Goal: Use online tool/utility: Utilize a website feature to perform a specific function

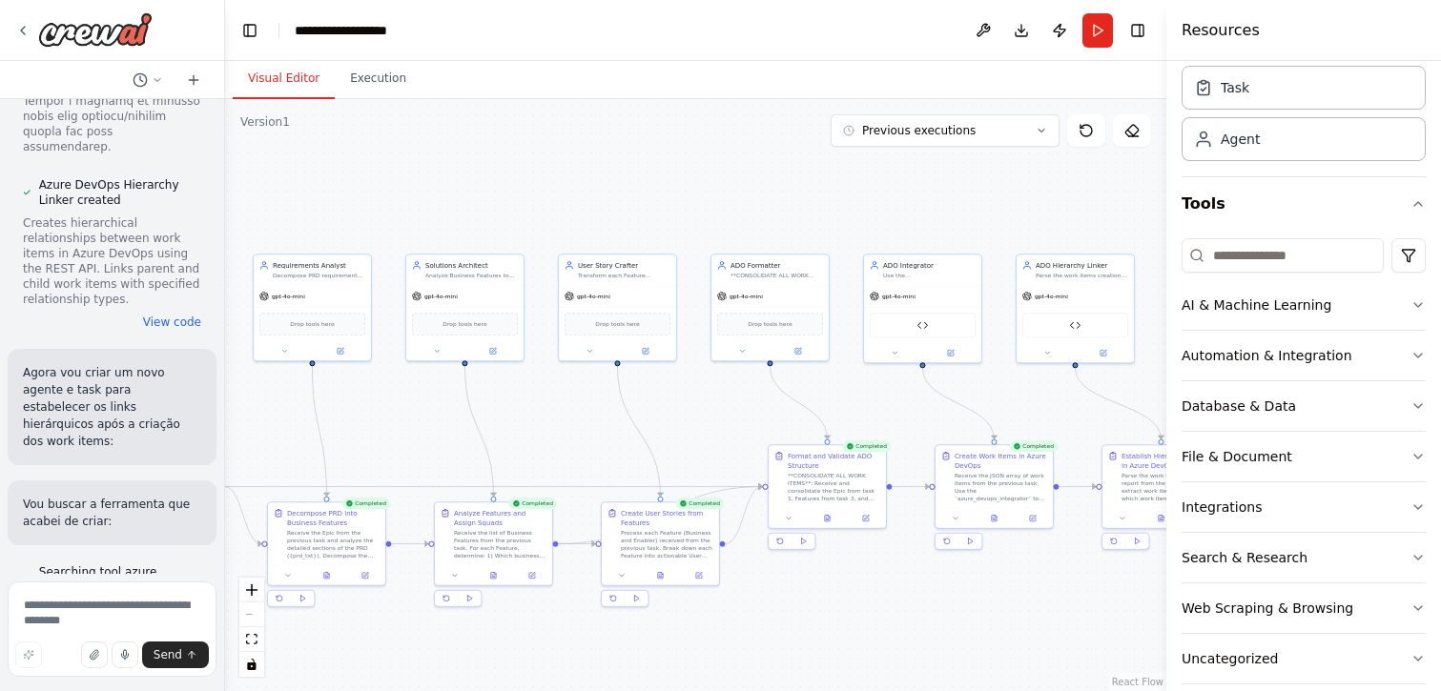
drag, startPoint x: 463, startPoint y: 209, endPoint x: 630, endPoint y: 207, distance: 167.9
click at [630, 207] on div ".deletable-edge-delete-btn { width: 20px; height: 20px; border: 0px solid #ffff…" at bounding box center [695, 395] width 941 height 592
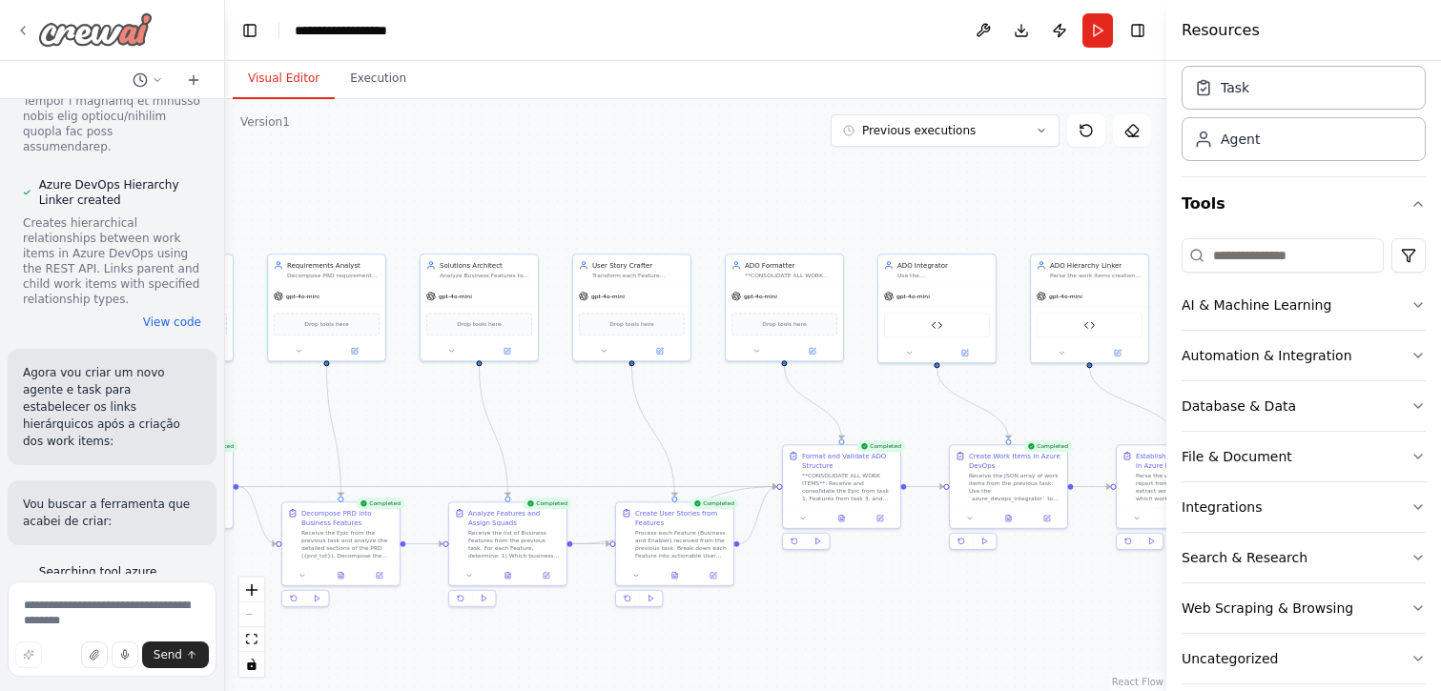
click at [22, 23] on icon at bounding box center [22, 30] width 15 height 15
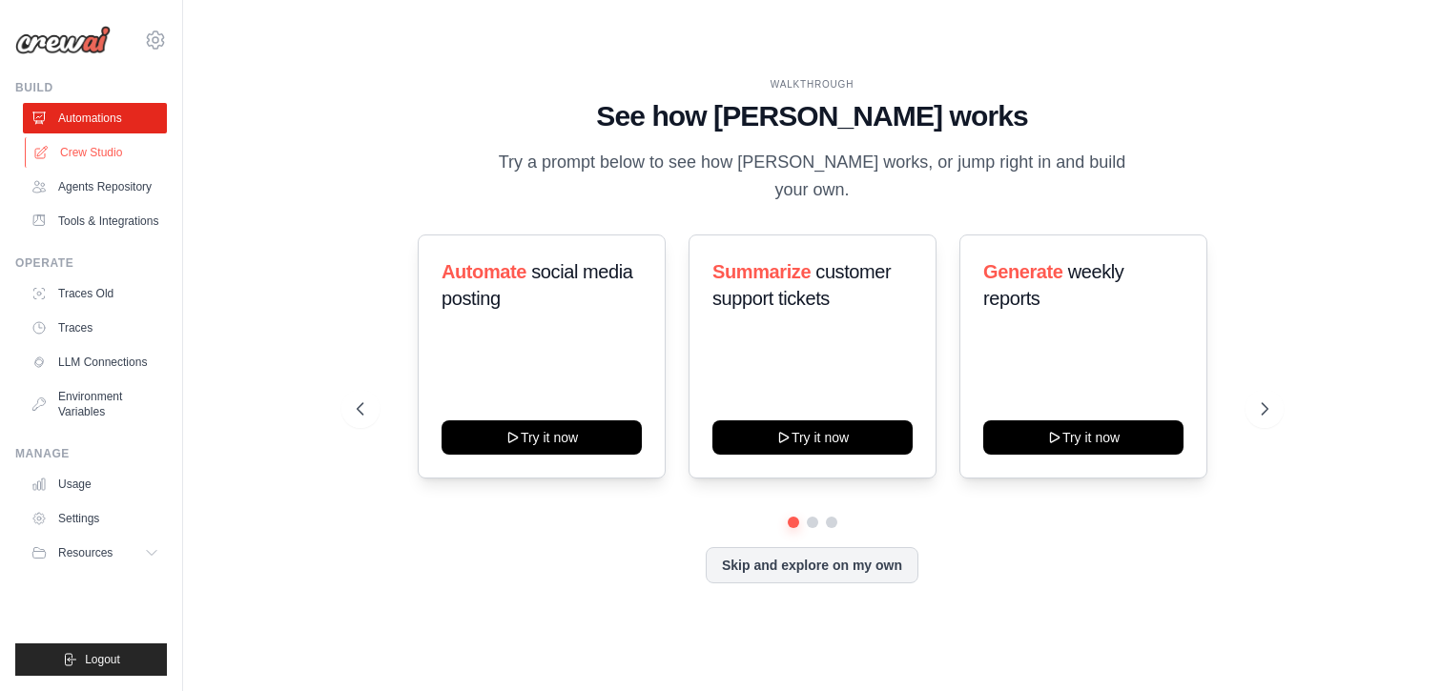
click at [96, 149] on link "Crew Studio" at bounding box center [97, 152] width 144 height 31
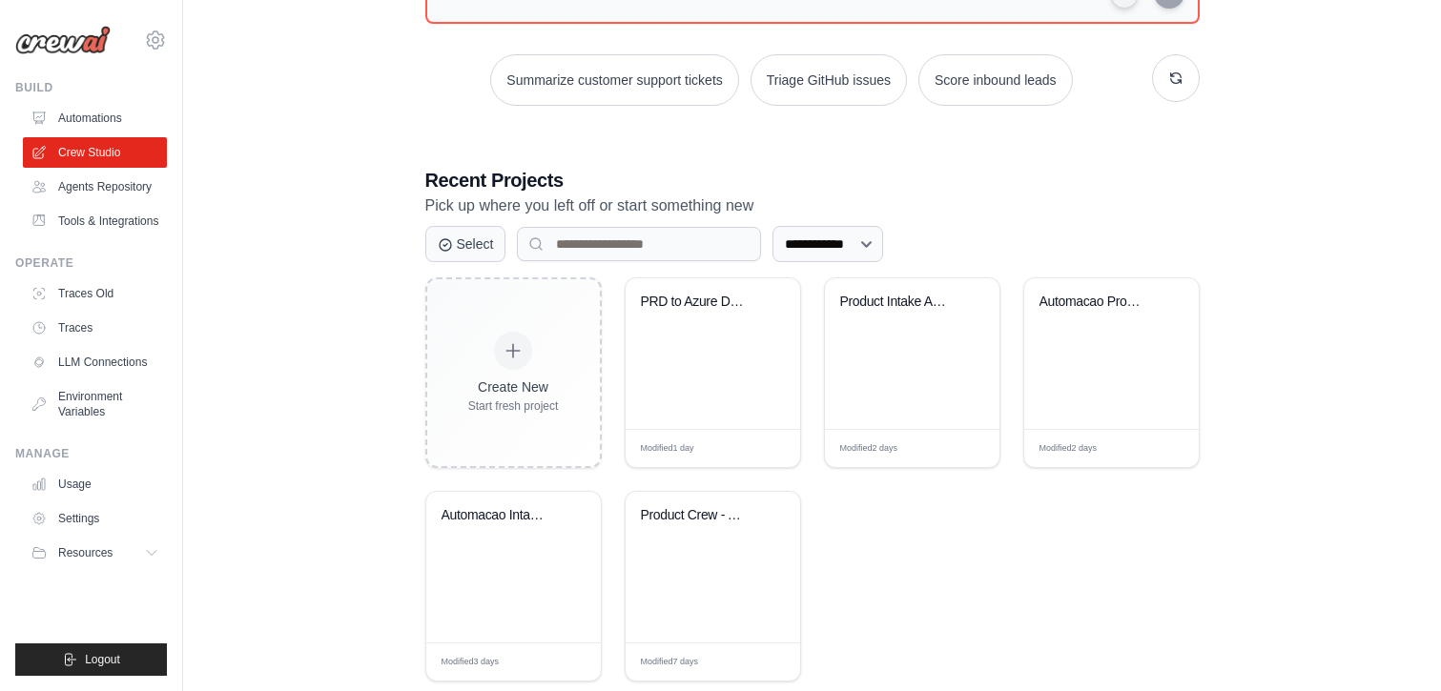
scroll to position [252, 0]
click at [716, 323] on div "PRD to Azure DevOps" at bounding box center [713, 315] width 144 height 44
click at [709, 318] on div "PRD to Azure DevOps" at bounding box center [713, 315] width 144 height 44
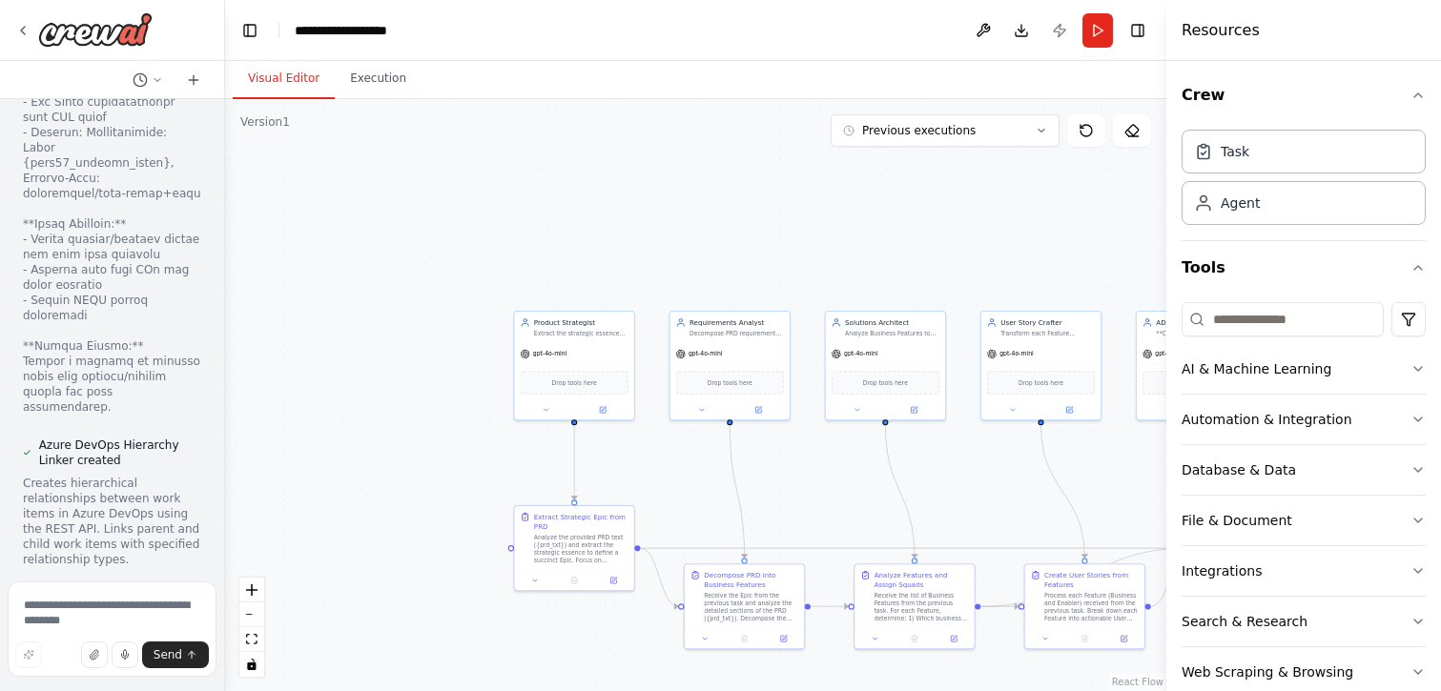
scroll to position [38288, 0]
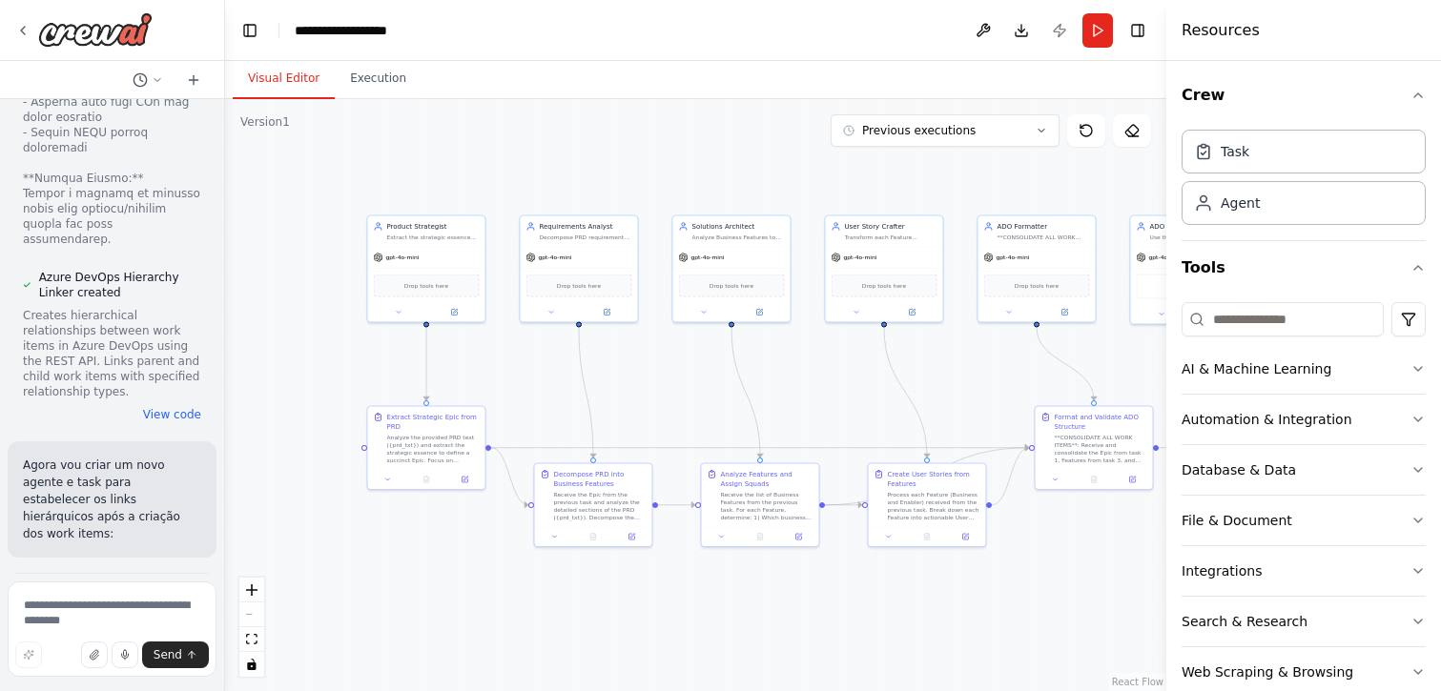
drag, startPoint x: 426, startPoint y: 435, endPoint x: 272, endPoint y: 336, distance: 183.6
click at [272, 336] on div ".deletable-edge-delete-btn { width: 20px; height: 20px; border: 0px solid #ffff…" at bounding box center [695, 395] width 941 height 592
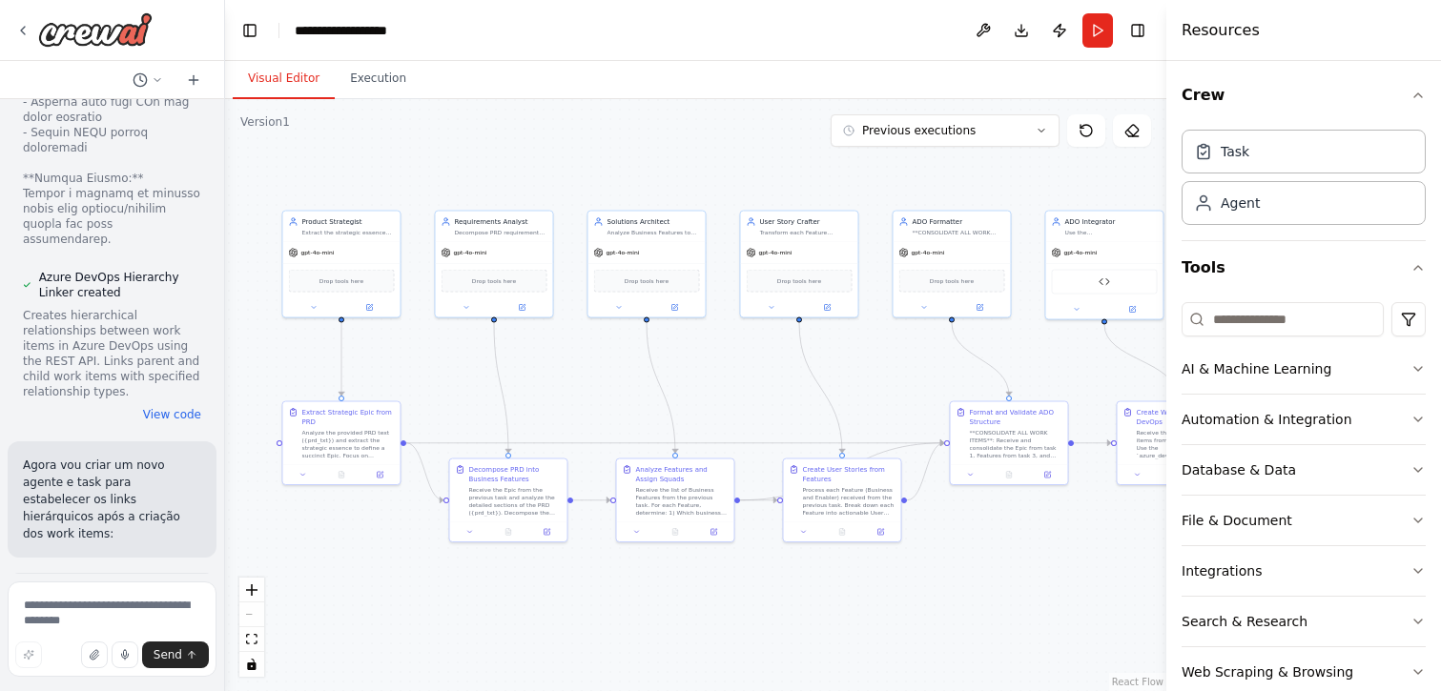
drag, startPoint x: 616, startPoint y: 629, endPoint x: 533, endPoint y: 621, distance: 83.3
click at [533, 621] on div ".deletable-edge-delete-btn { width: 20px; height: 20px; border: 0px solid #ffff…" at bounding box center [695, 395] width 941 height 592
click at [1105, 24] on button "Run" at bounding box center [1098, 30] width 31 height 34
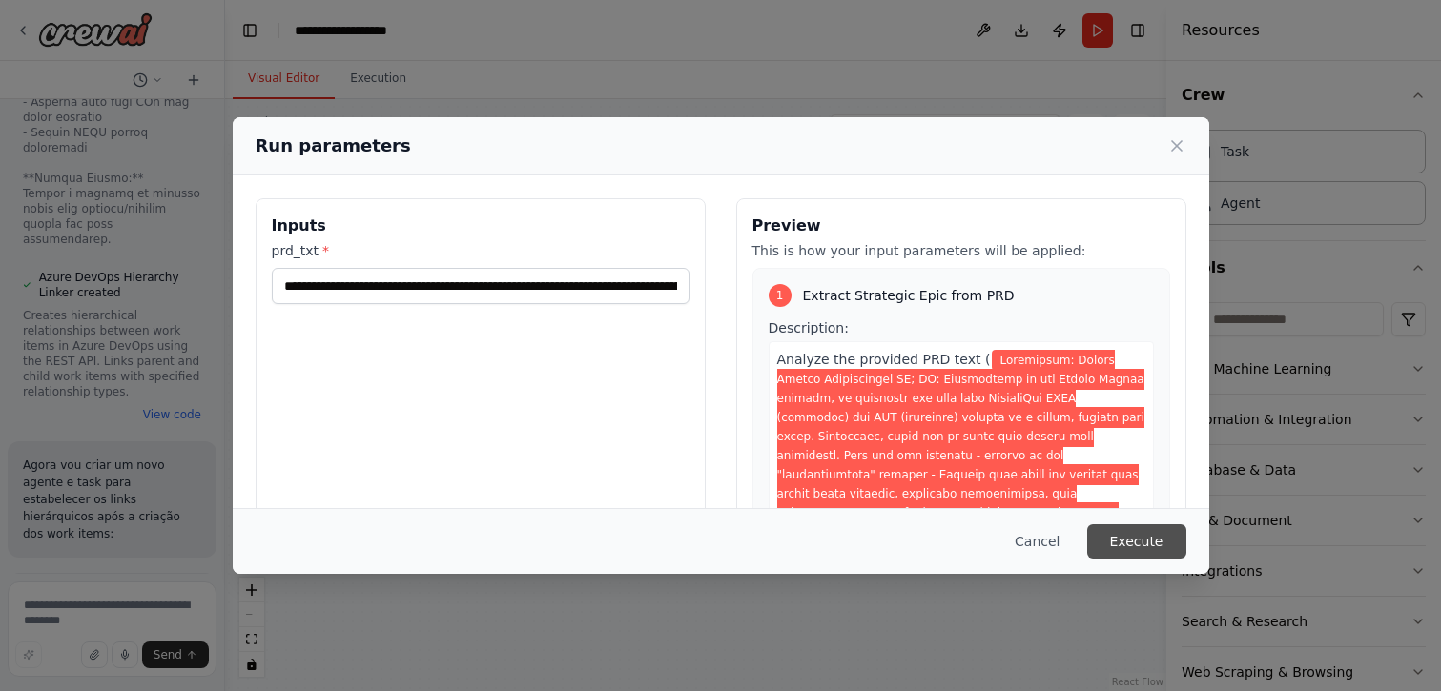
click at [1133, 539] on button "Execute" at bounding box center [1136, 542] width 99 height 34
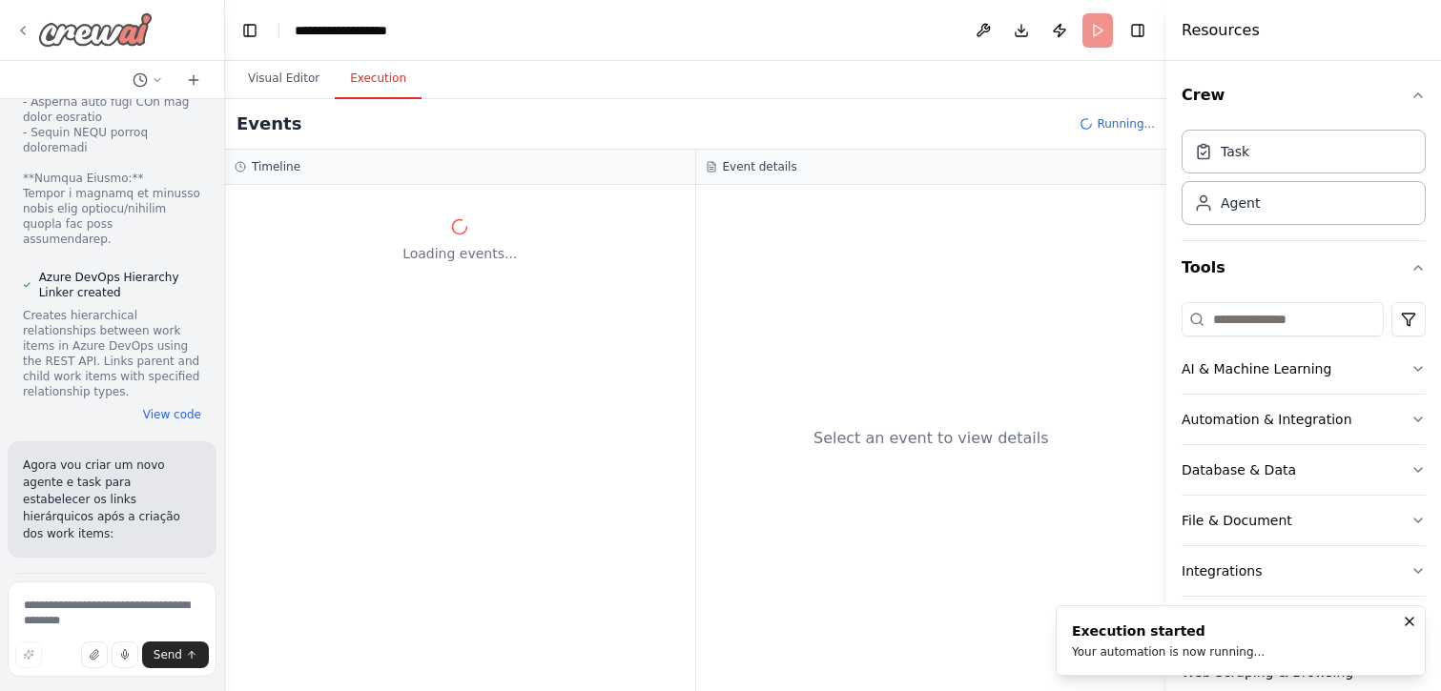
click at [22, 33] on icon at bounding box center [22, 30] width 15 height 15
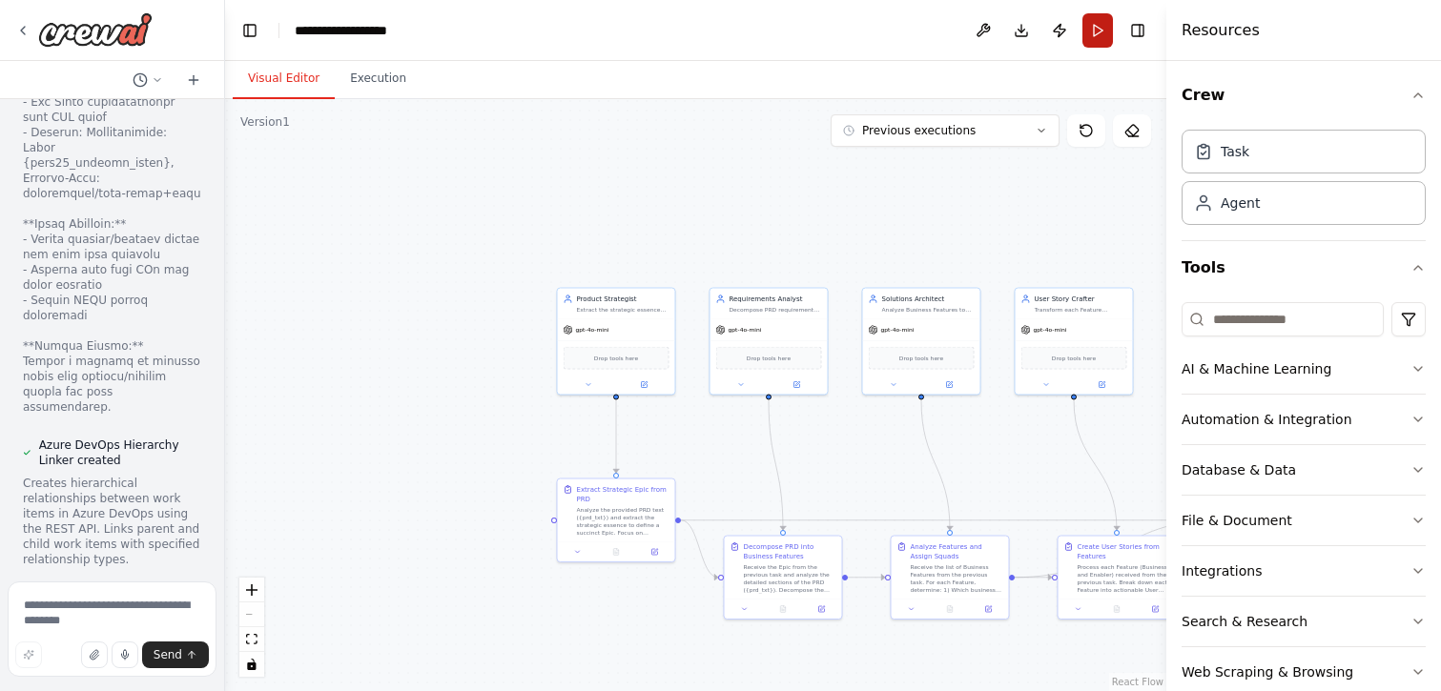
scroll to position [38288, 0]
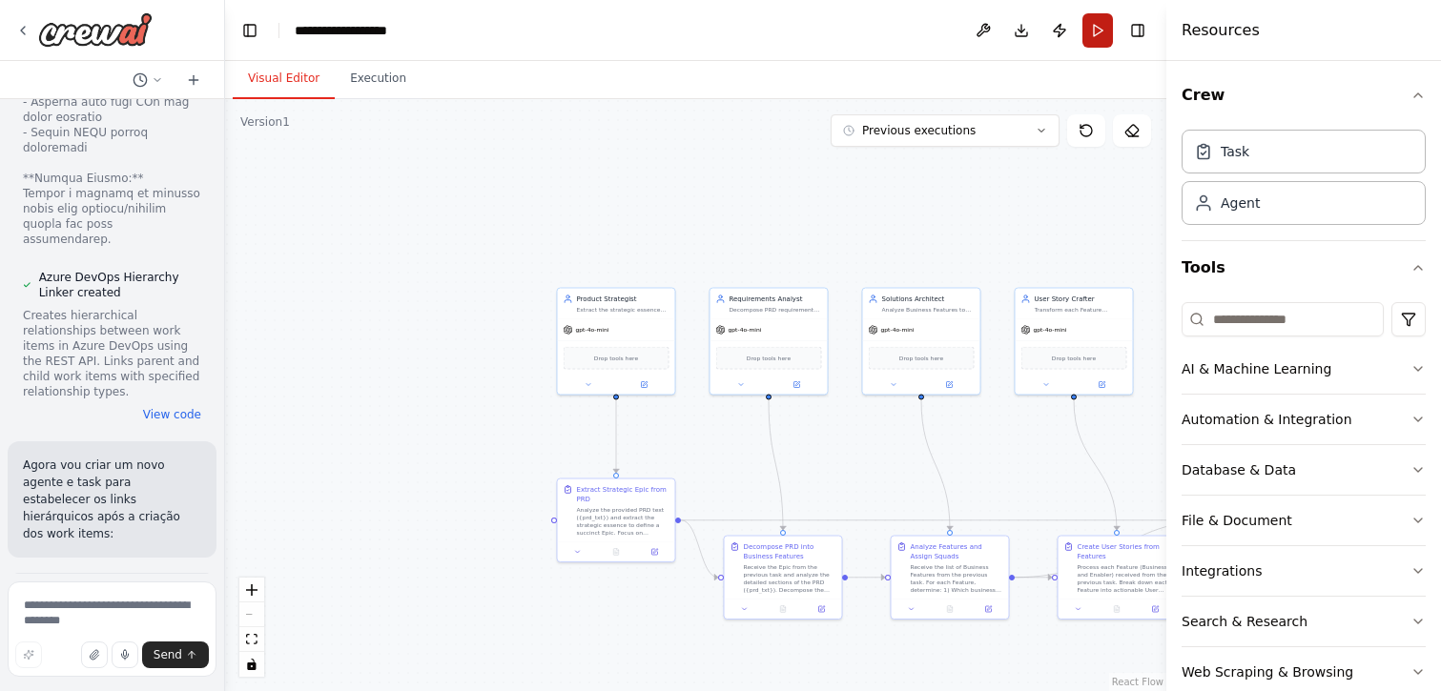
click at [1098, 31] on button "Run" at bounding box center [1098, 30] width 31 height 34
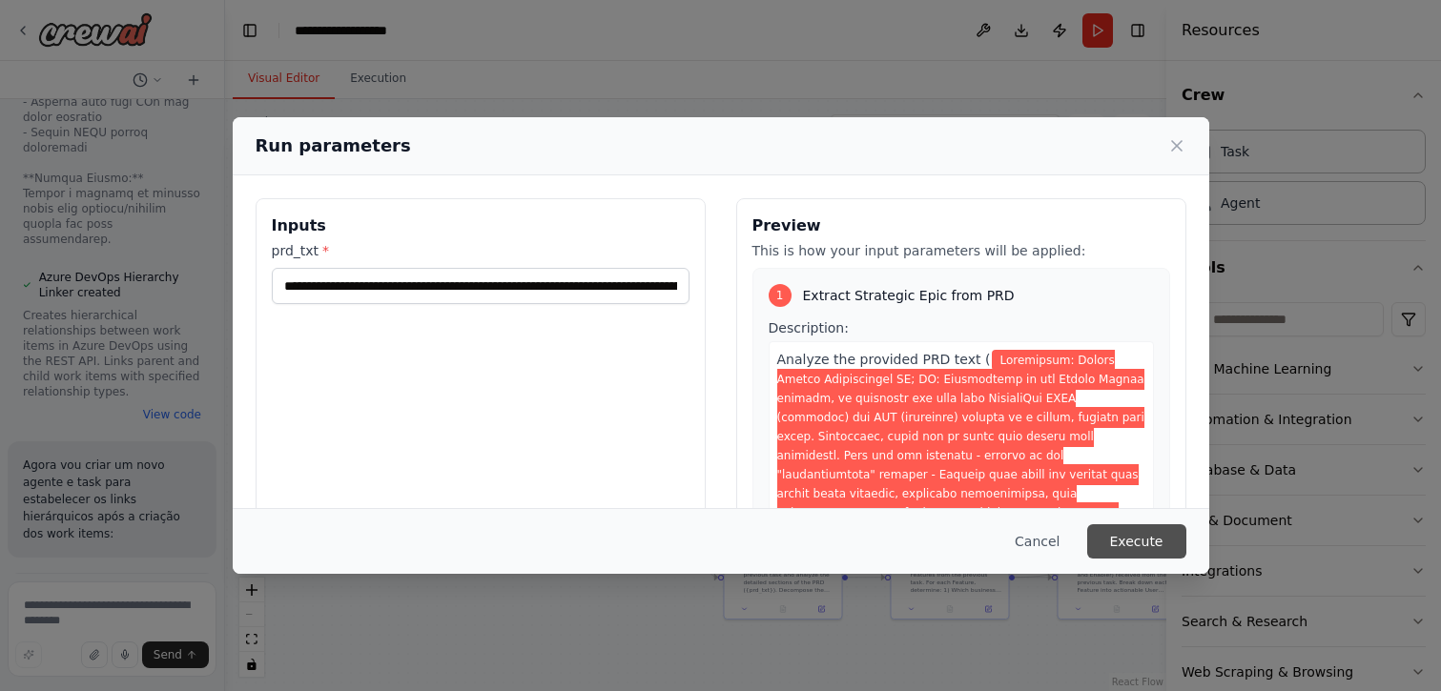
click at [1151, 536] on button "Execute" at bounding box center [1136, 542] width 99 height 34
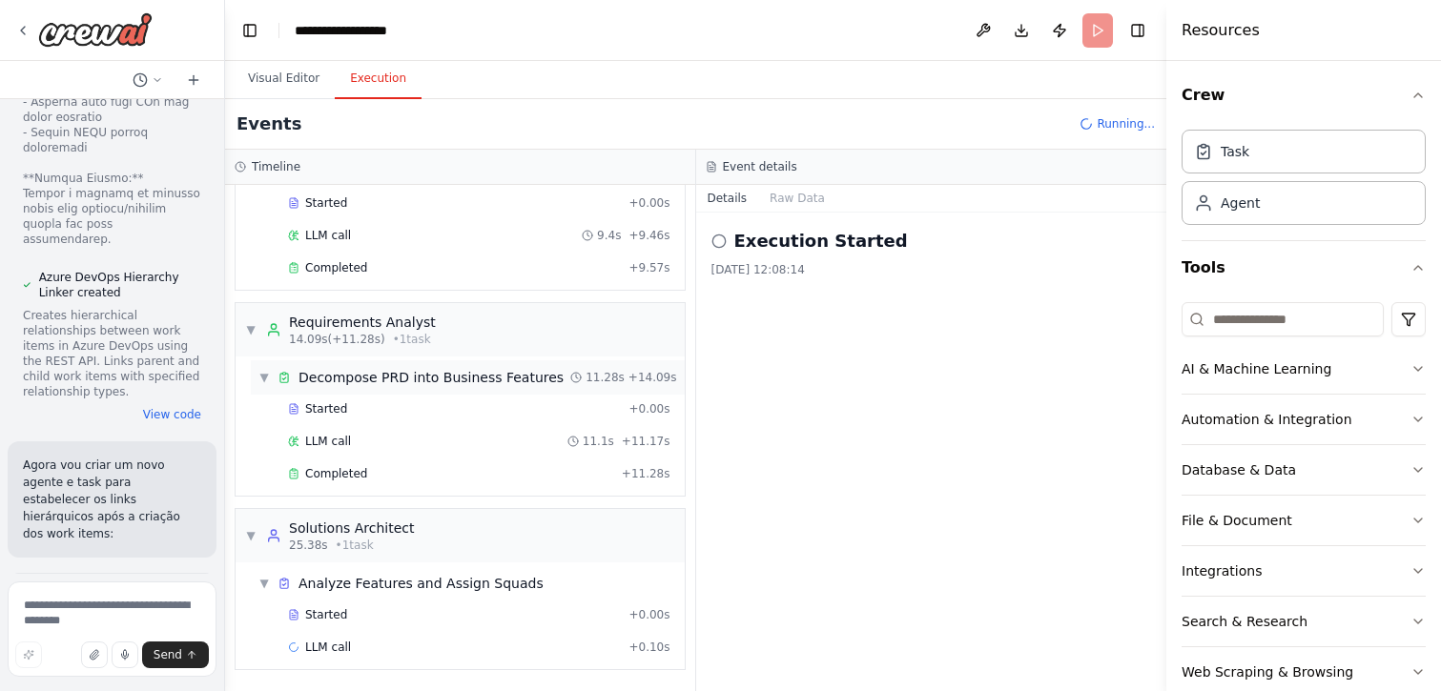
scroll to position [0, 0]
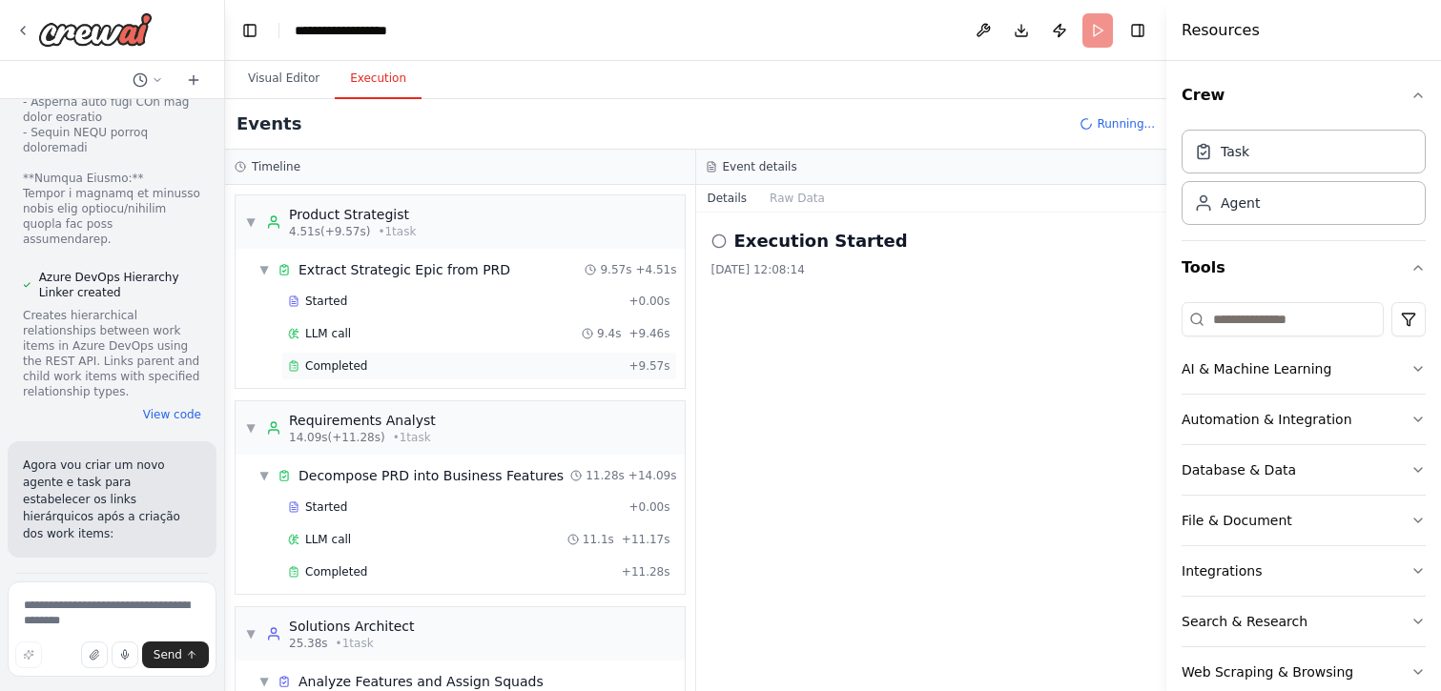
click at [337, 366] on span "Completed" at bounding box center [336, 366] width 62 height 15
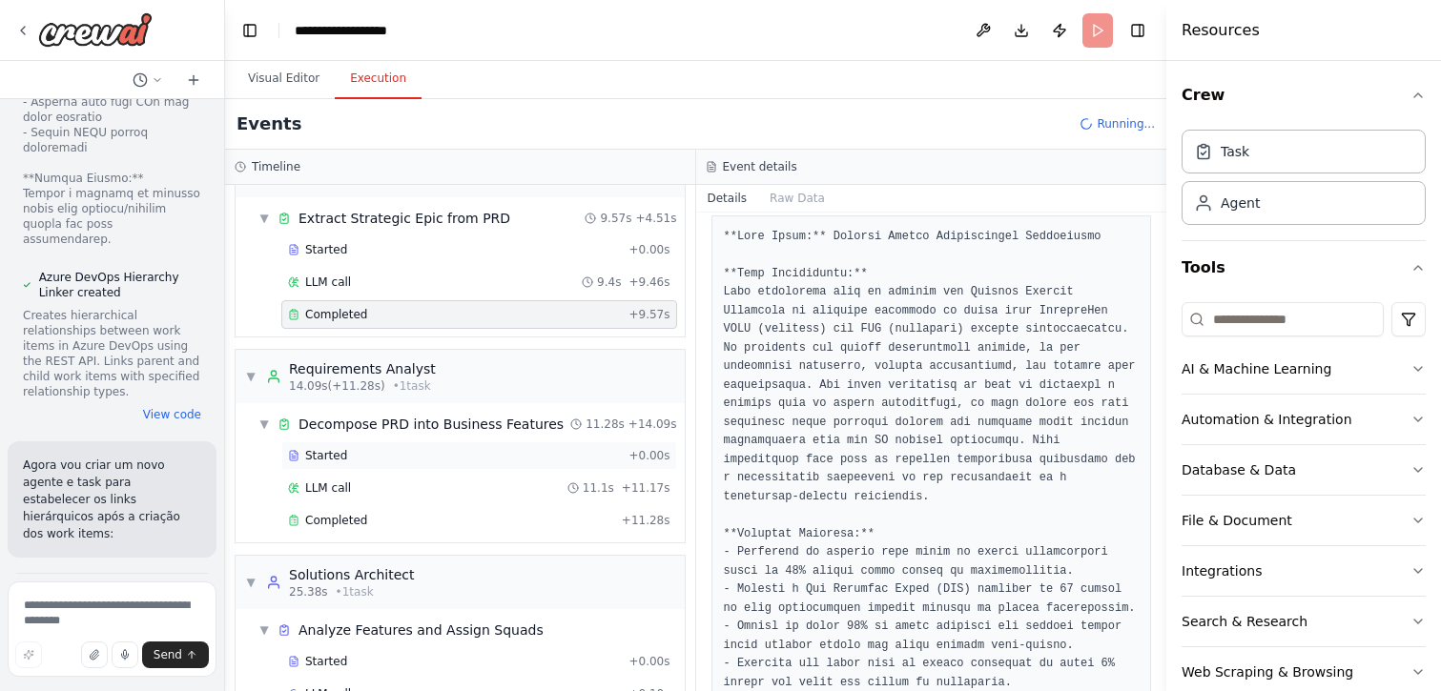
scroll to position [78, 0]
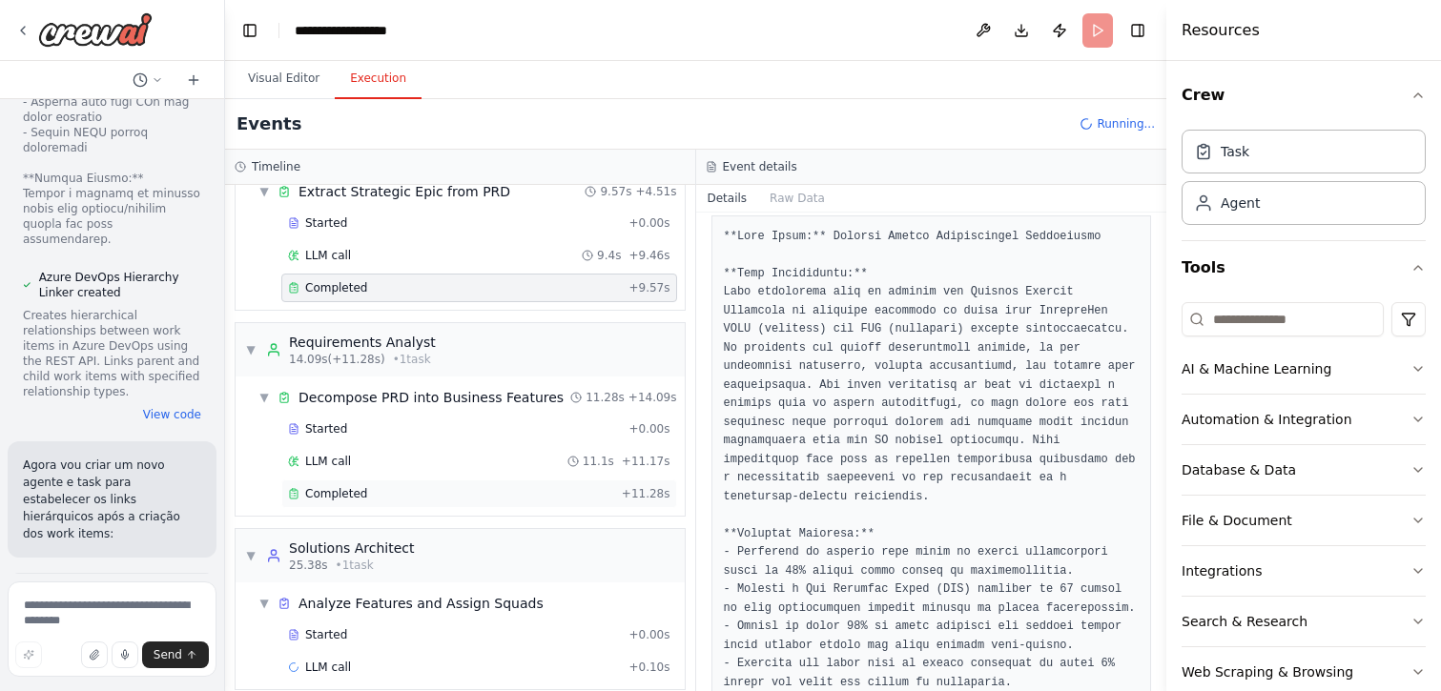
click at [347, 489] on span "Completed" at bounding box center [336, 493] width 62 height 15
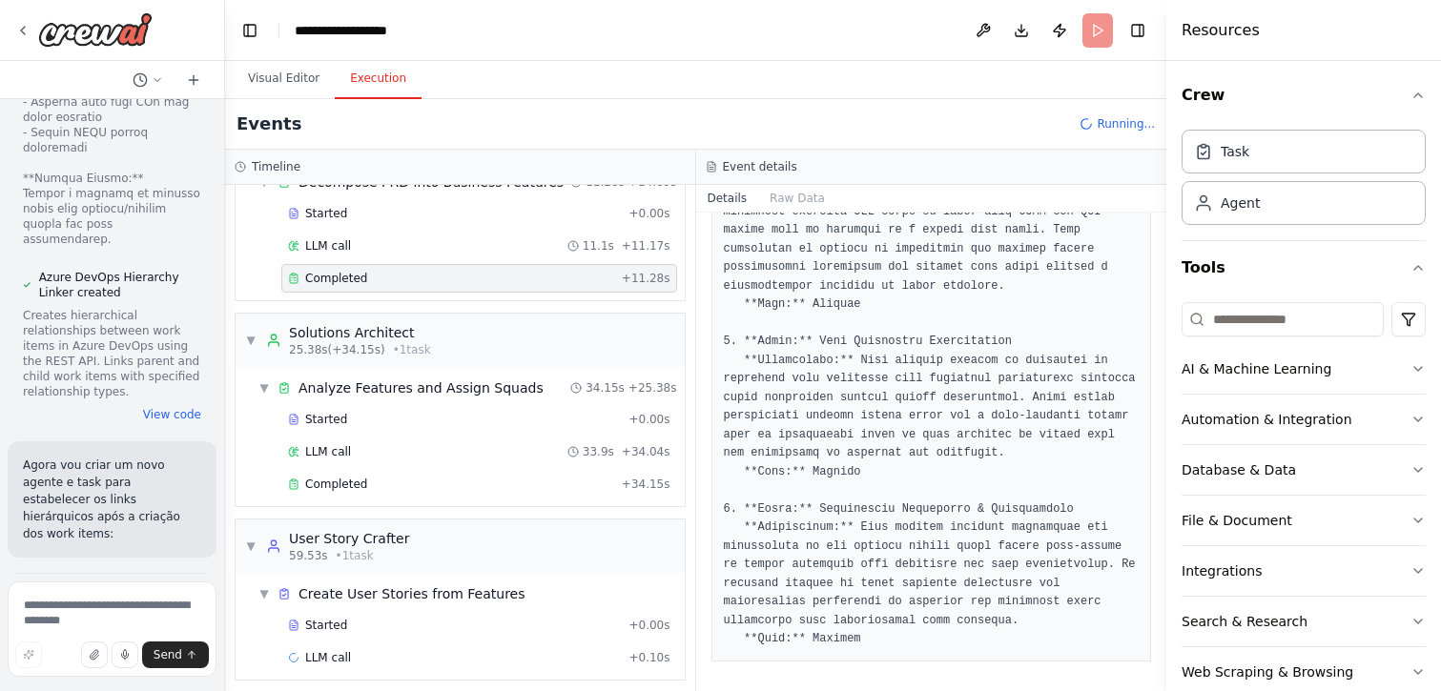
scroll to position [304, 0]
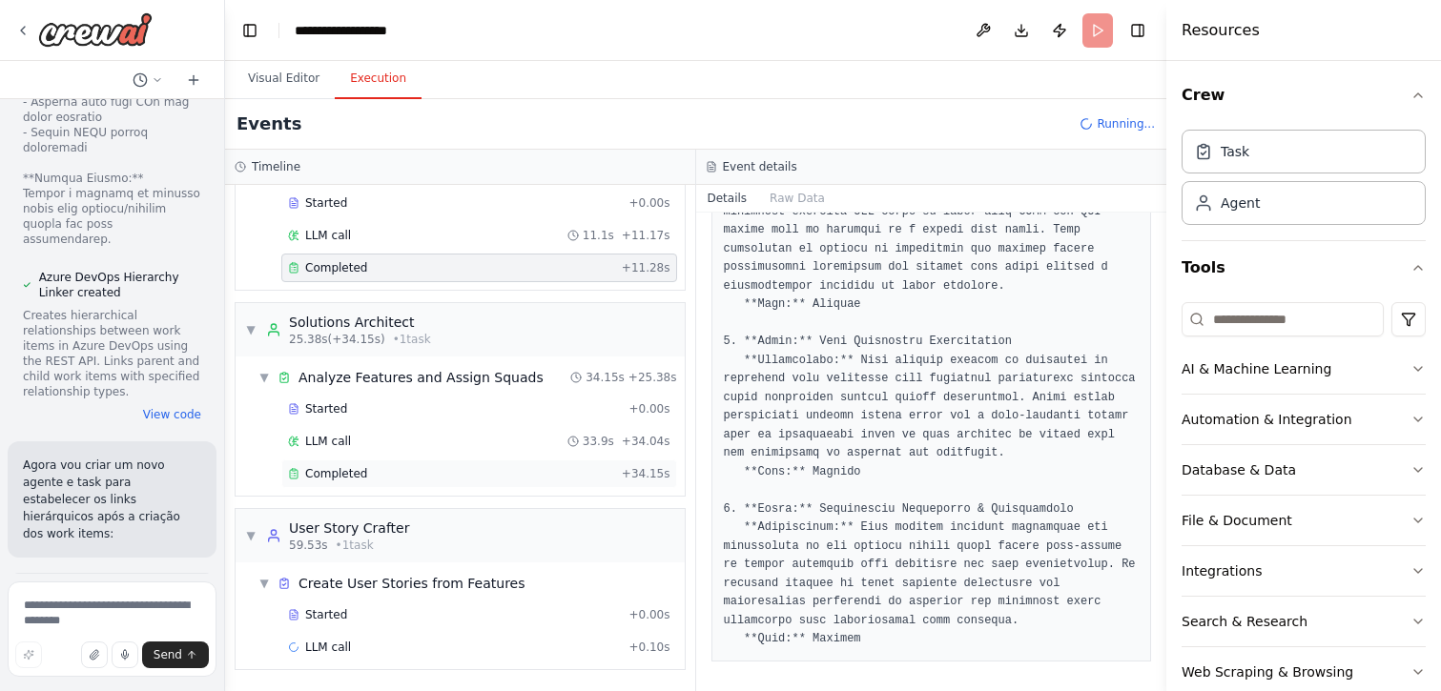
click at [340, 475] on span "Completed" at bounding box center [336, 473] width 62 height 15
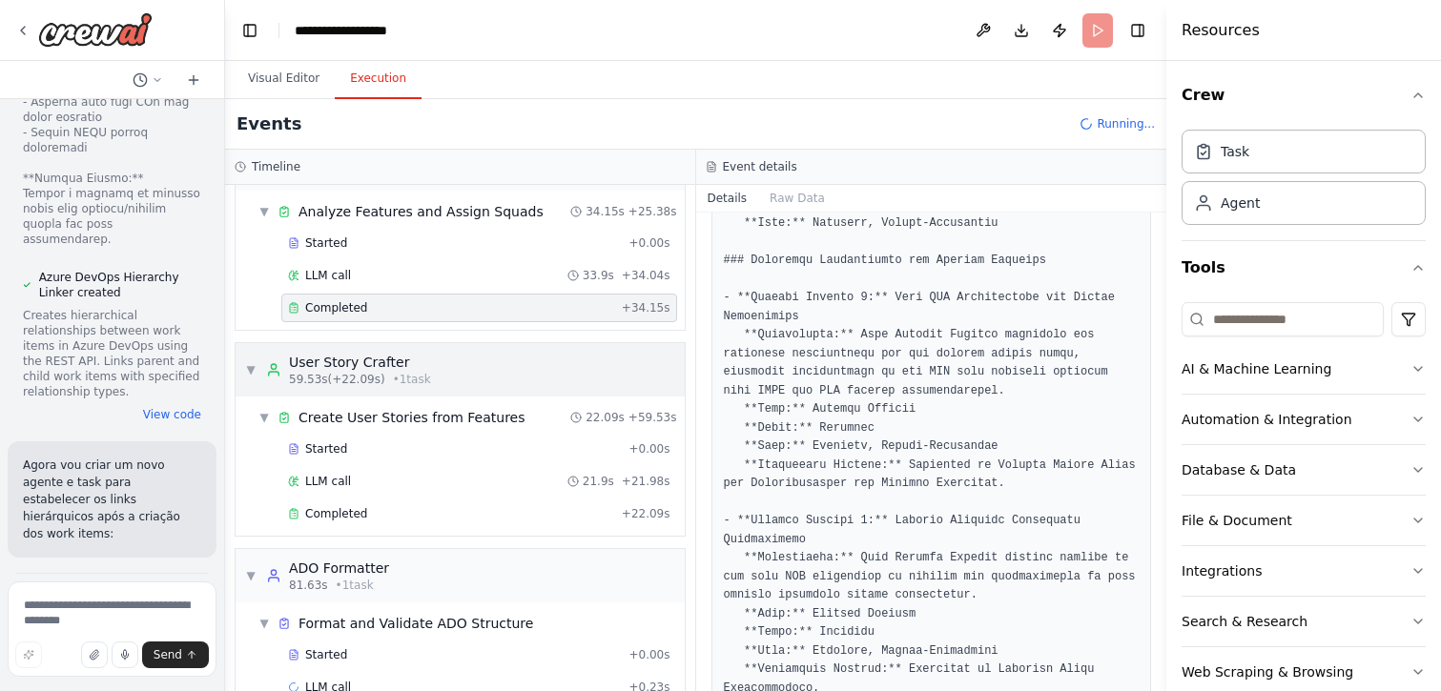
scroll to position [510, 0]
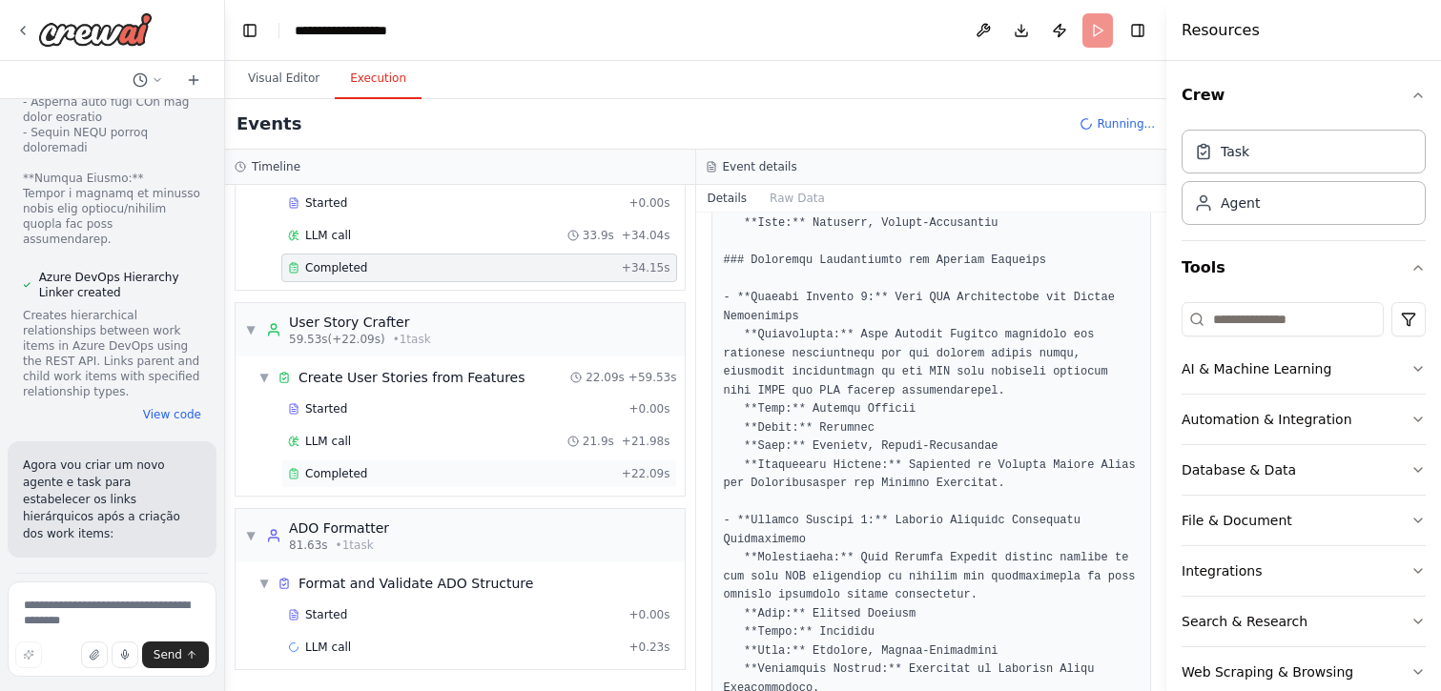
click at [362, 464] on div "Completed + 22.09s" at bounding box center [479, 474] width 396 height 29
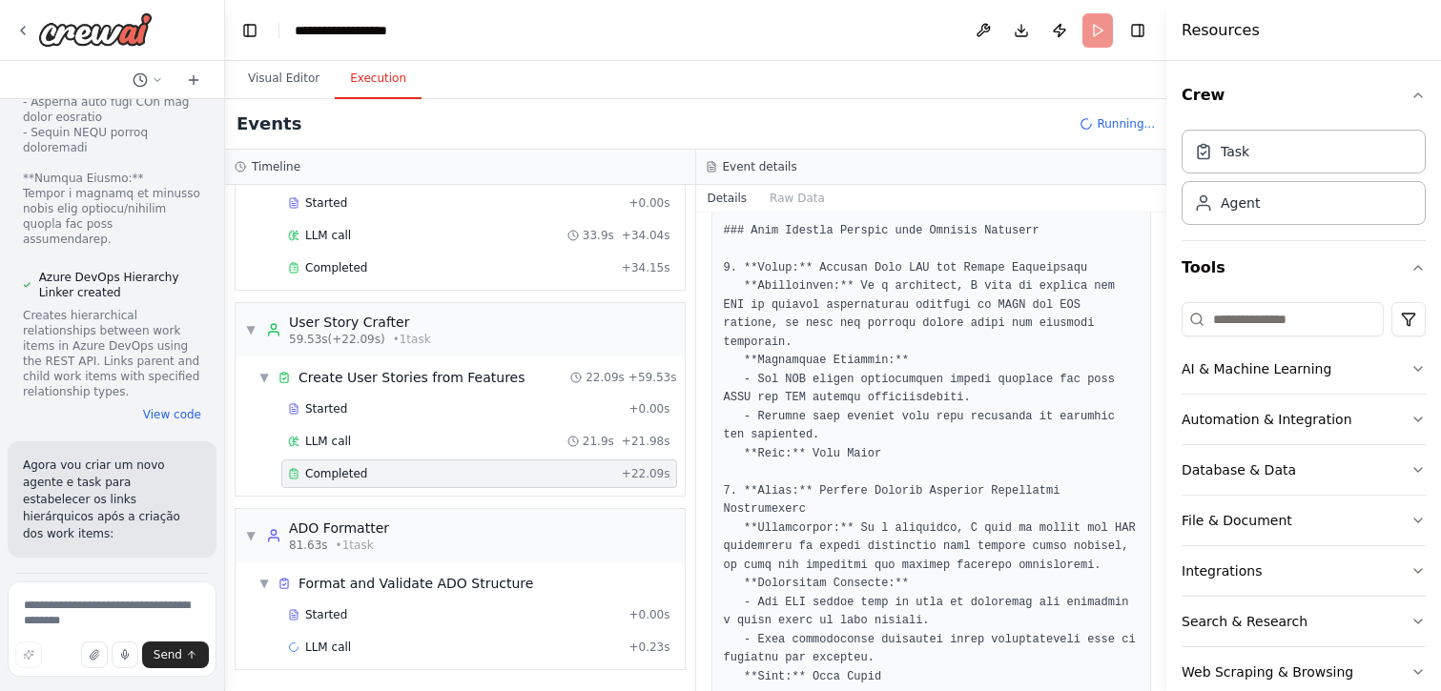
scroll to position [1911, 0]
click at [299, 84] on button "Visual Editor" at bounding box center [284, 79] width 102 height 40
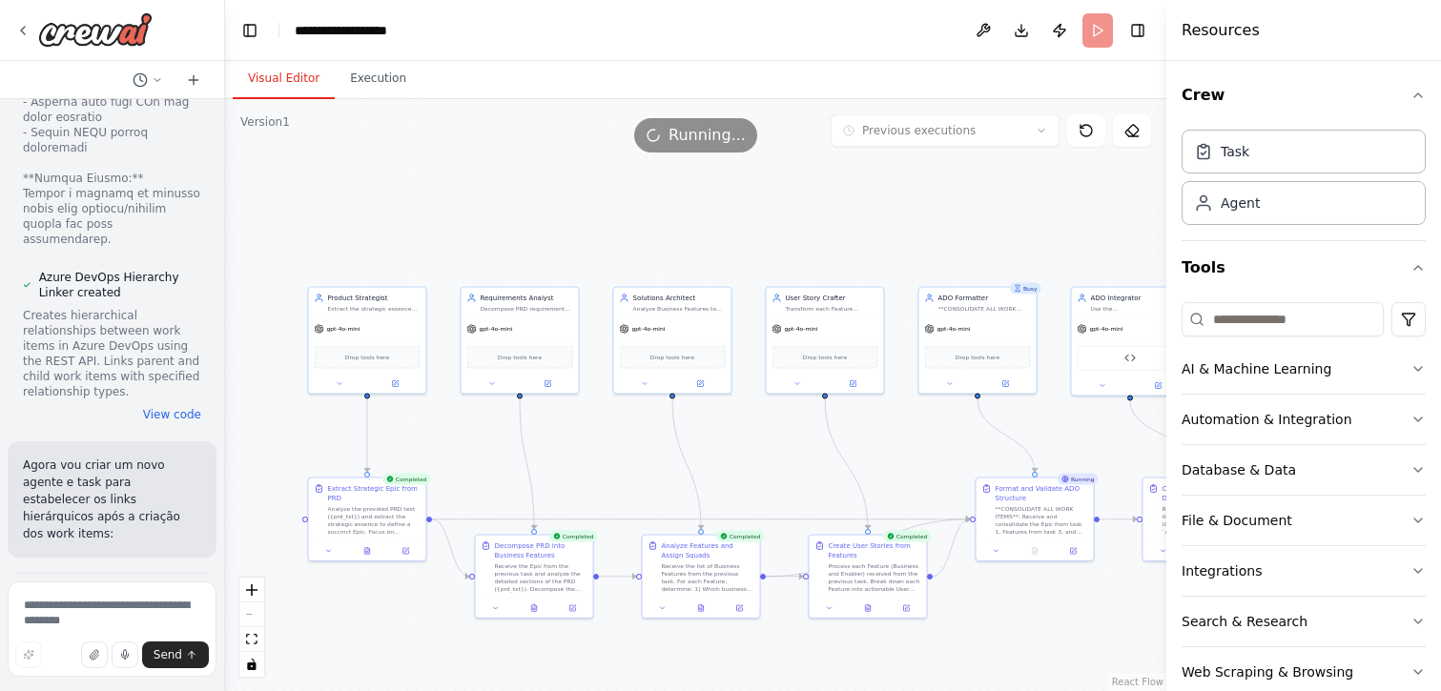
drag, startPoint x: 861, startPoint y: 242, endPoint x: 606, endPoint y: 241, distance: 255.6
click at [606, 241] on div ".deletable-edge-delete-btn { width: 20px; height: 20px; border: 0px solid #ffff…" at bounding box center [695, 395] width 941 height 592
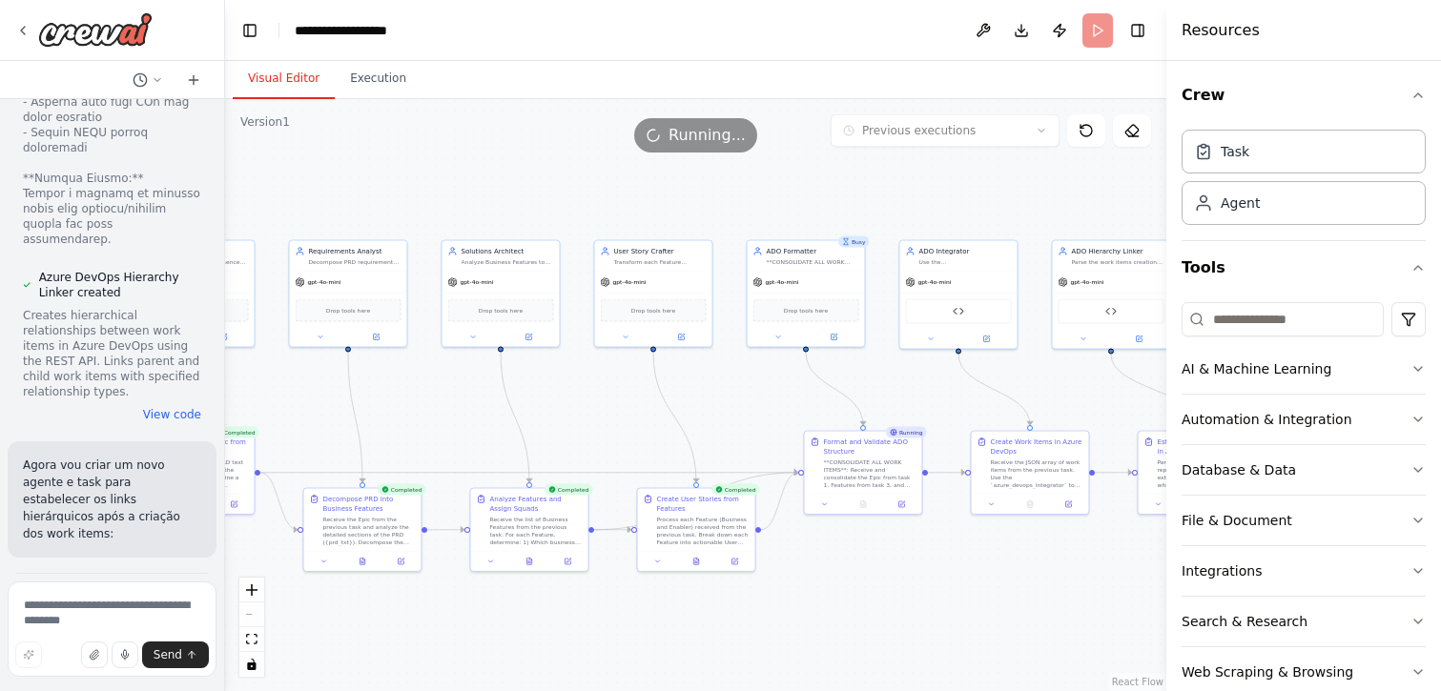
drag, startPoint x: 943, startPoint y: 452, endPoint x: 773, endPoint y: 401, distance: 178.3
click at [773, 401] on div ".deletable-edge-delete-btn { width: 20px; height: 20px; border: 0px solid #ffff…" at bounding box center [695, 395] width 941 height 592
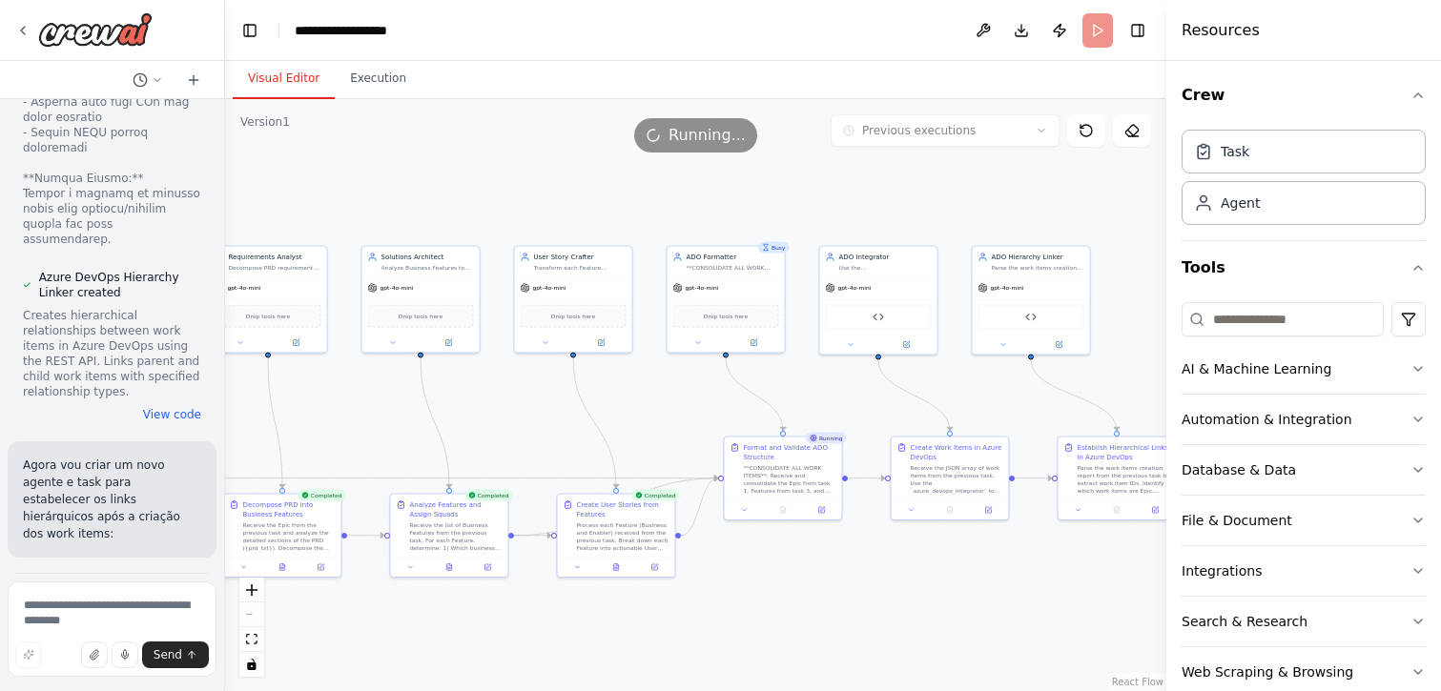
drag, startPoint x: 961, startPoint y: 567, endPoint x: 897, endPoint y: 574, distance: 65.3
click at [897, 574] on div ".deletable-edge-delete-btn { width: 20px; height: 20px; border: 0px solid #ffff…" at bounding box center [695, 395] width 941 height 592
click at [372, 84] on button "Execution" at bounding box center [378, 79] width 87 height 40
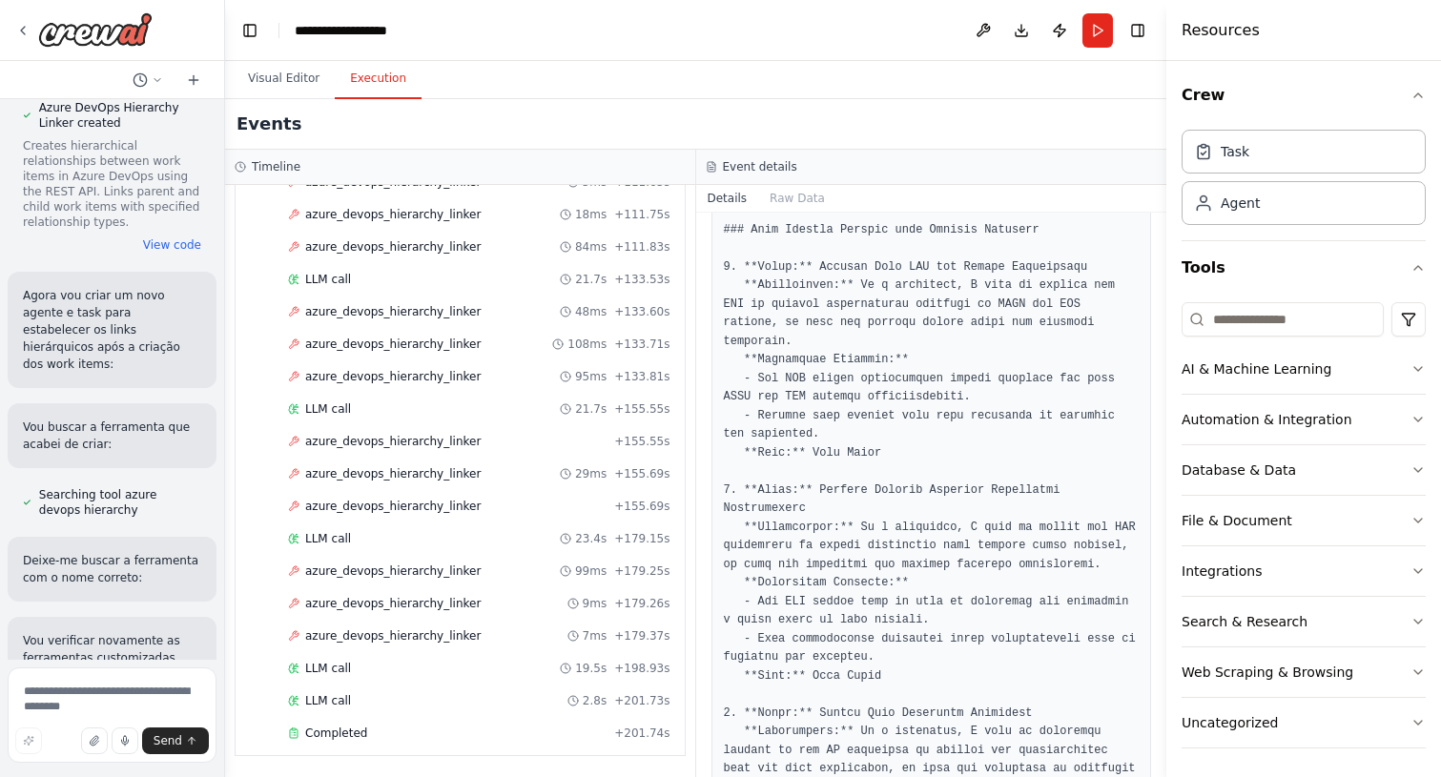
scroll to position [38372, 0]
